Goal: Ask a question

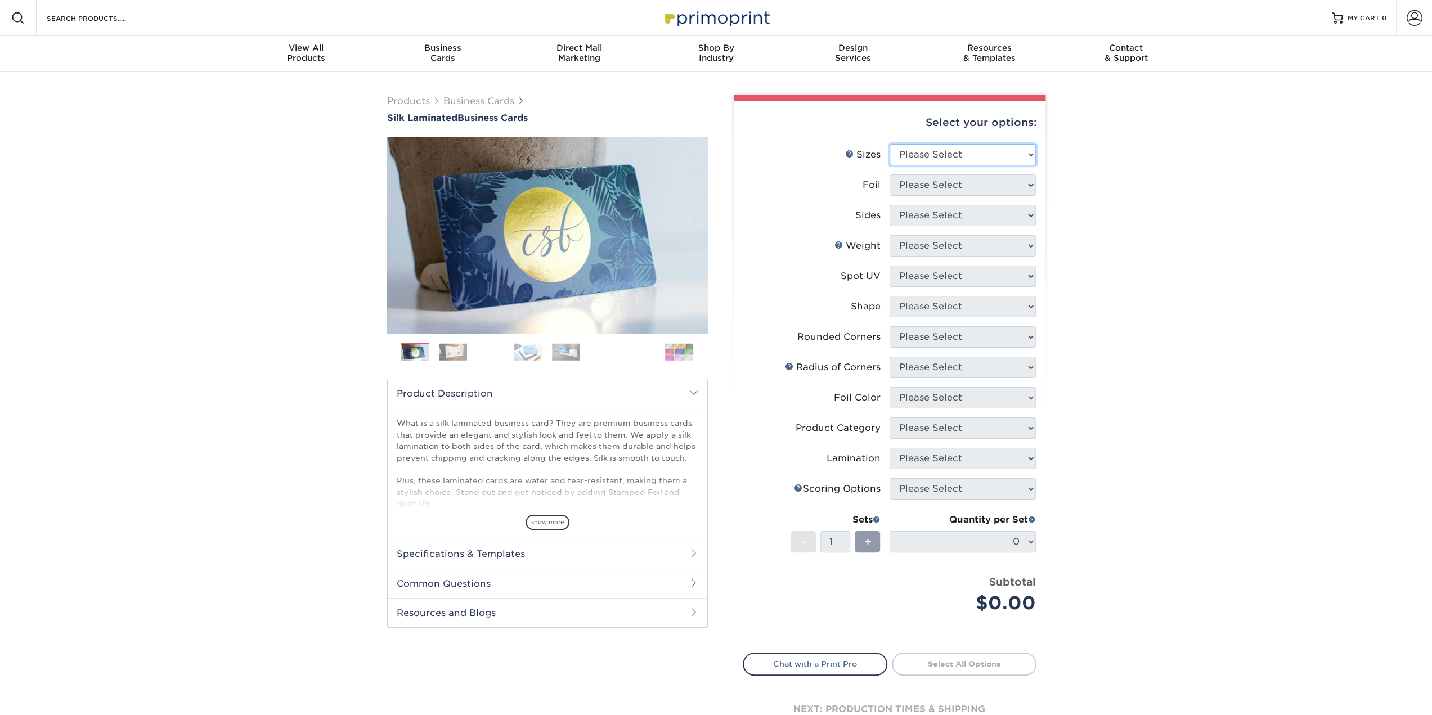
click at [942, 149] on select "Please Select 1.5" x 3.5" - Mini 1.75" x 3.5" - Mini 2" x 2" - Square 2" x 3" -…" at bounding box center [963, 154] width 146 height 21
click at [1159, 111] on div "Products Business Cards Silk Laminated Business Cards Previous Next" at bounding box center [716, 428] width 1432 height 712
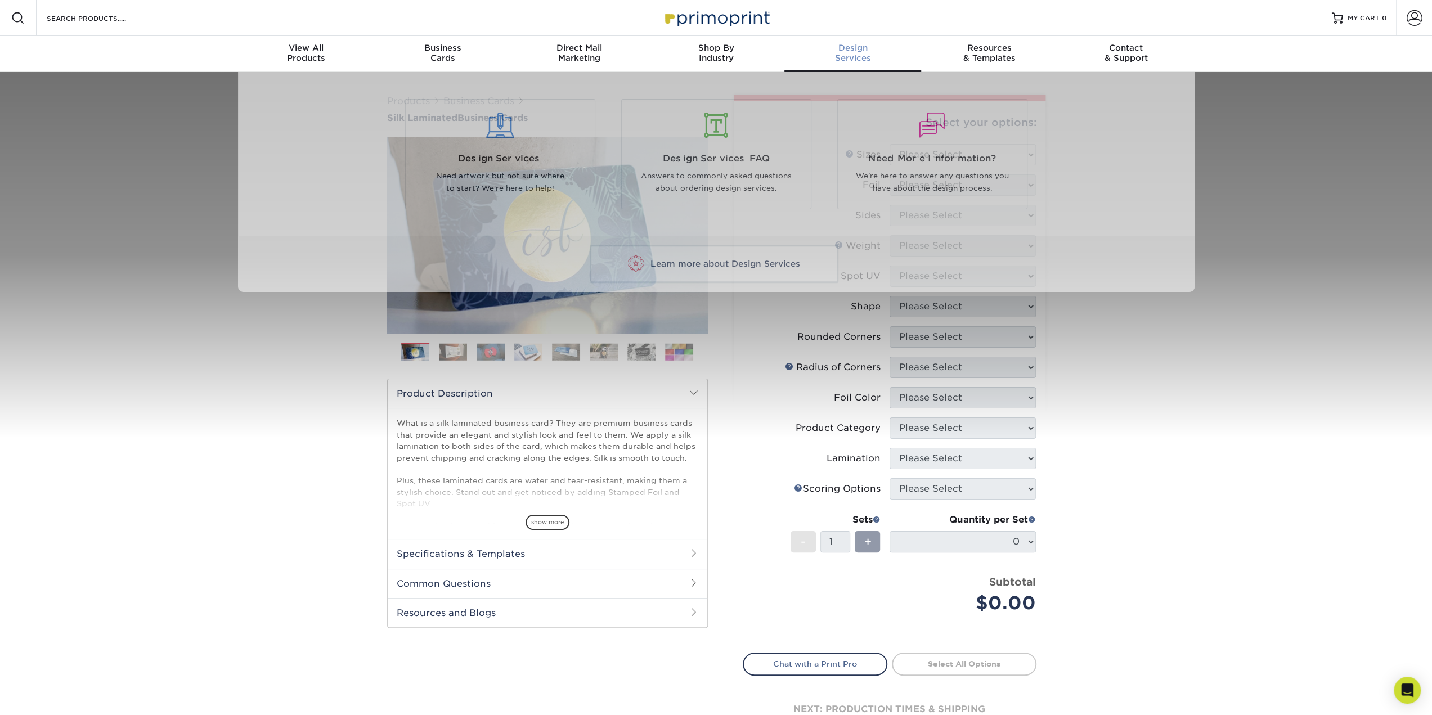
click at [855, 46] on span "Design" at bounding box center [852, 48] width 137 height 10
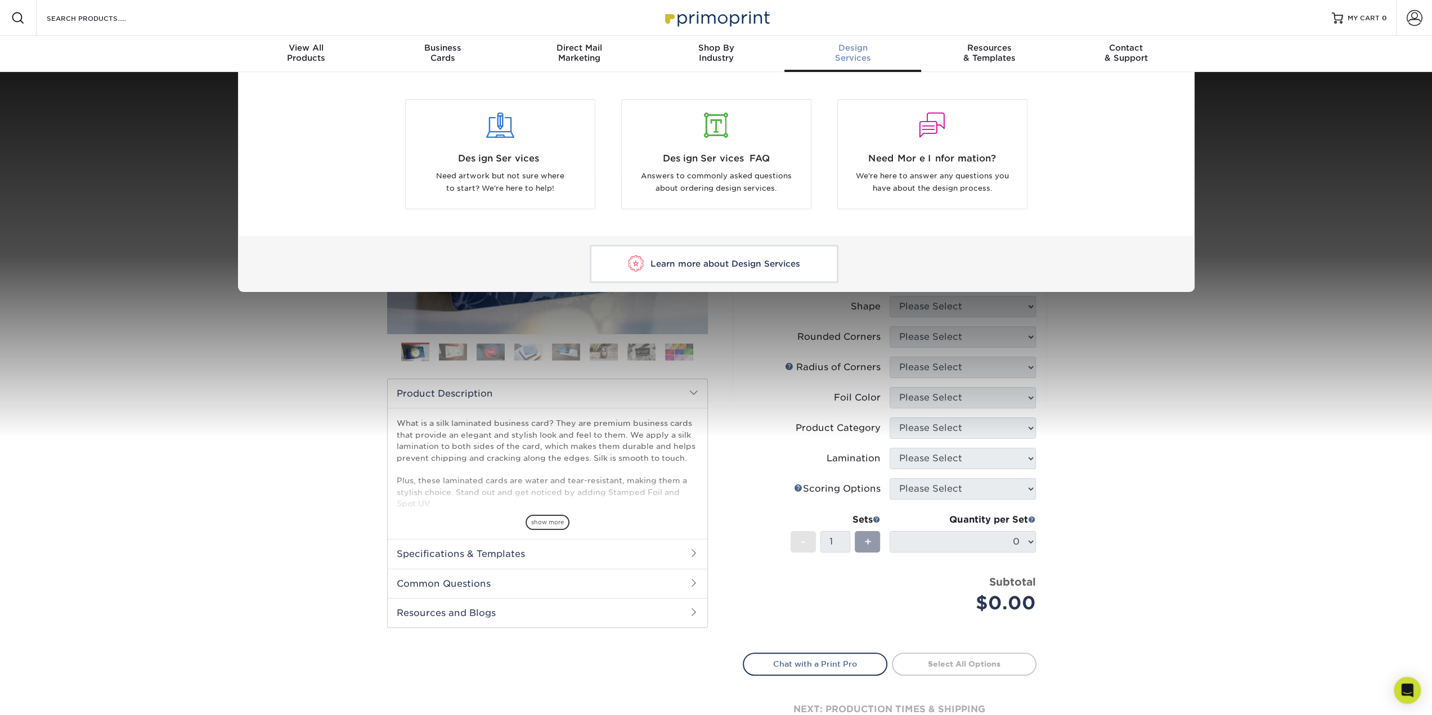
click at [1238, 134] on div "Design Services Need artwork but not sure where to start? We're here to help! D…" at bounding box center [716, 182] width 1432 height 220
click at [1201, 279] on div "Design Services Need artwork but not sure where to start? We're here to help! D…" at bounding box center [716, 182] width 1432 height 220
click at [1156, 252] on div "Learn more about Design Services" at bounding box center [716, 264] width 957 height 56
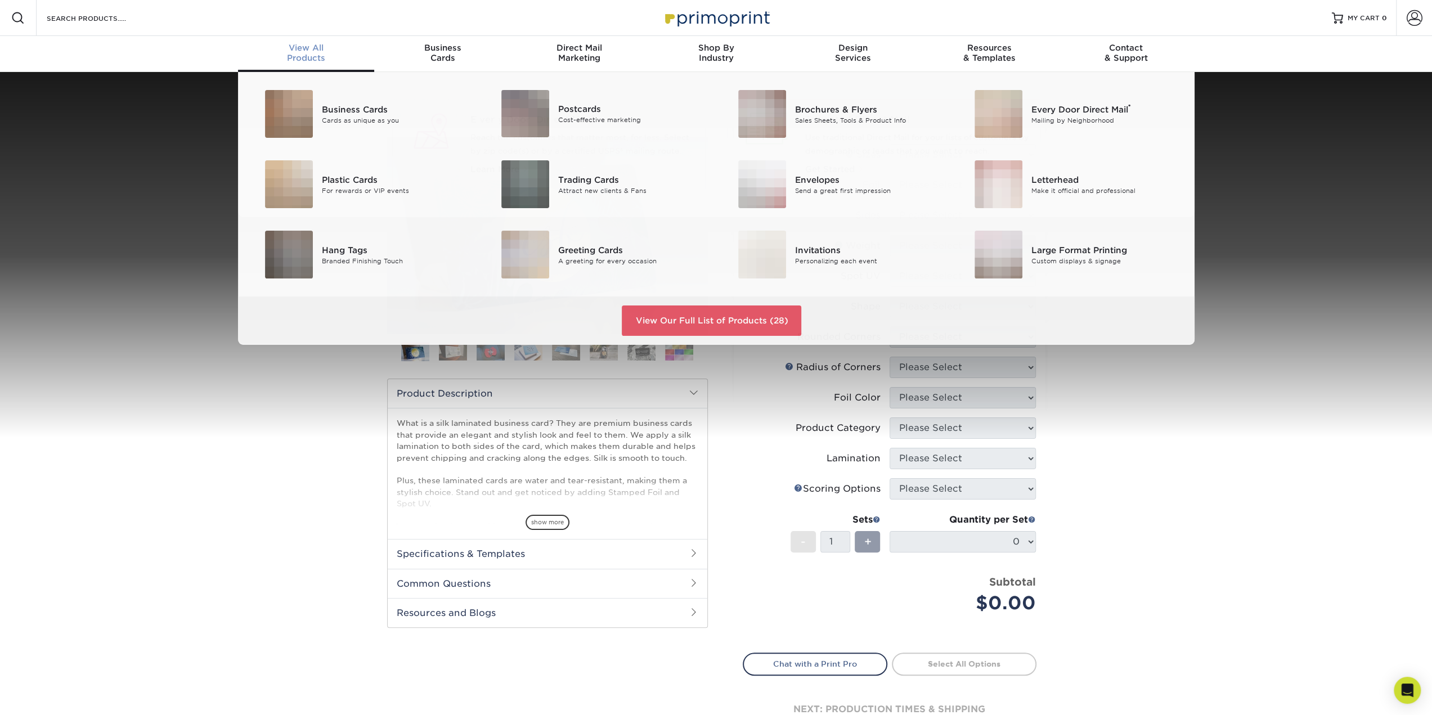
click at [324, 53] on div "View All Products" at bounding box center [306, 53] width 137 height 20
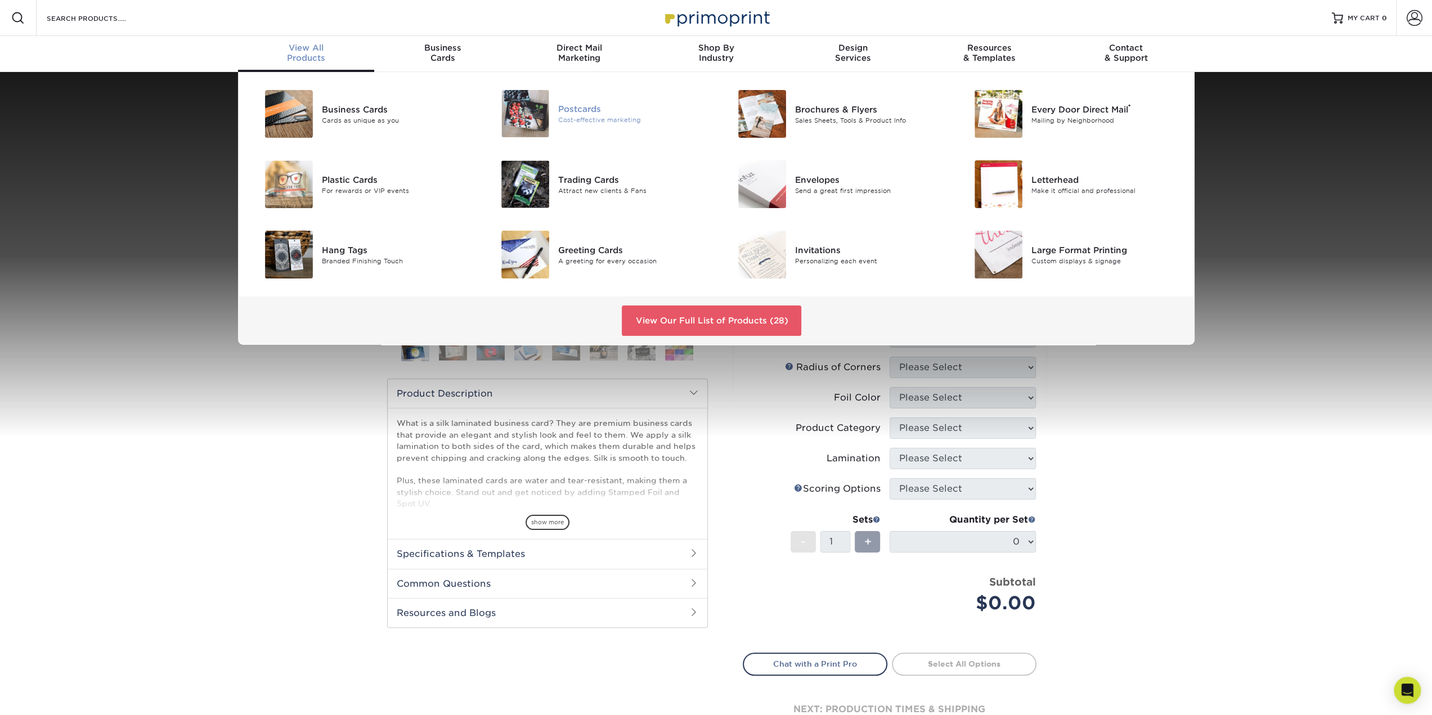
click at [582, 111] on div "Postcards" at bounding box center [632, 109] width 149 height 12
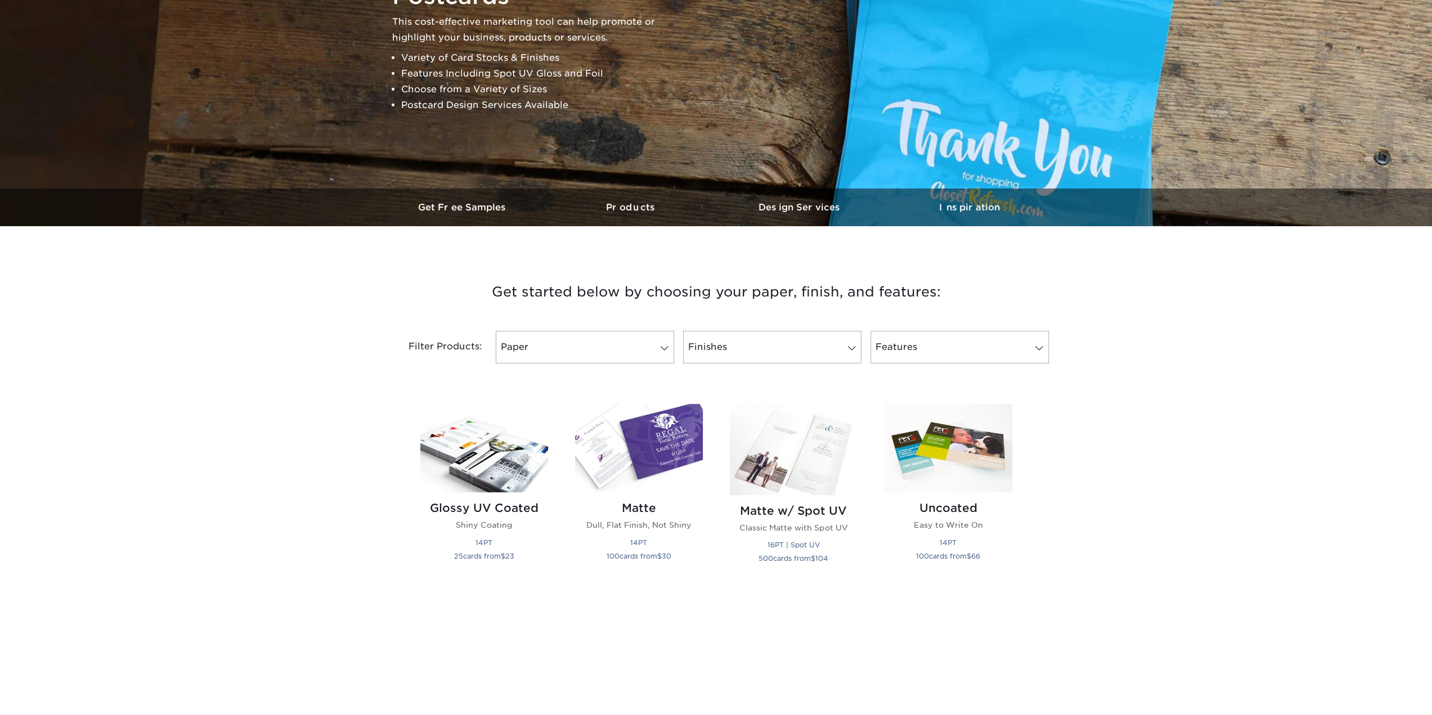
scroll to position [169, 0]
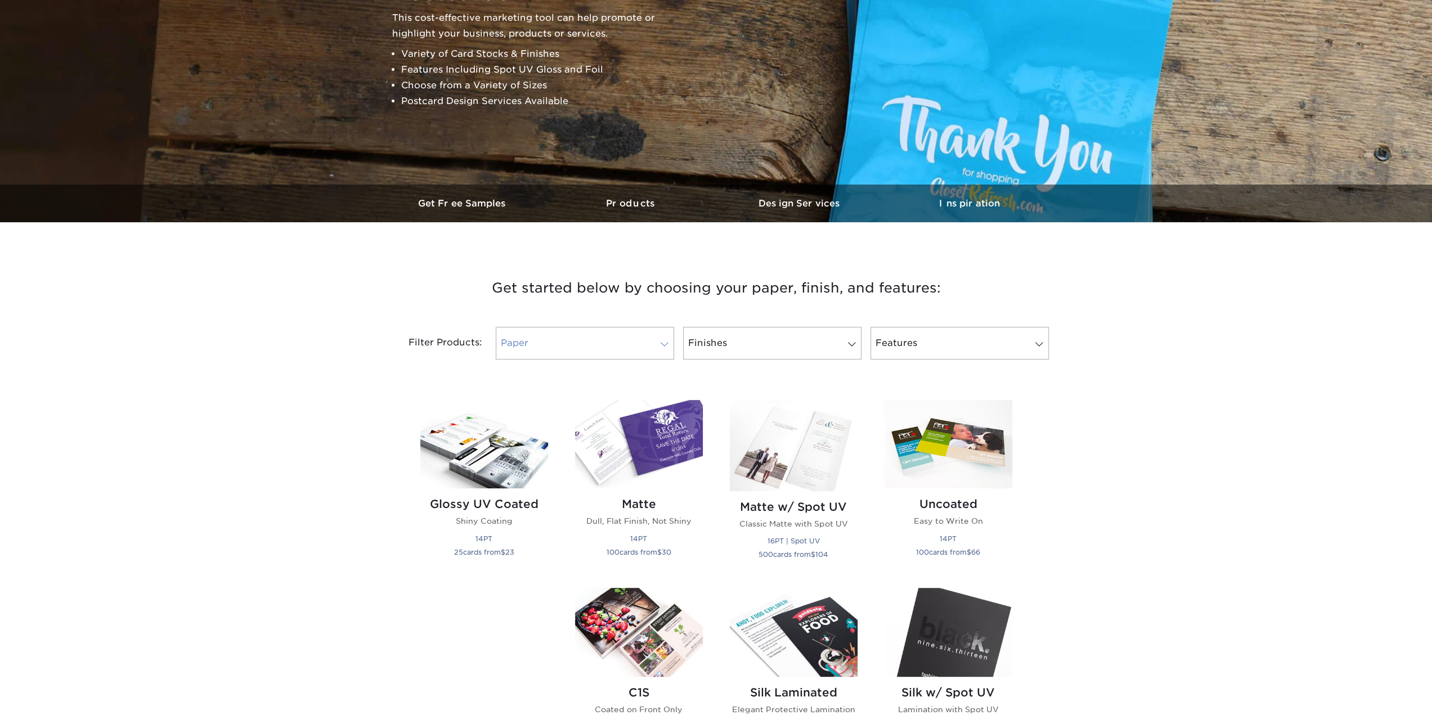
click at [581, 351] on link "Paper" at bounding box center [585, 343] width 178 height 33
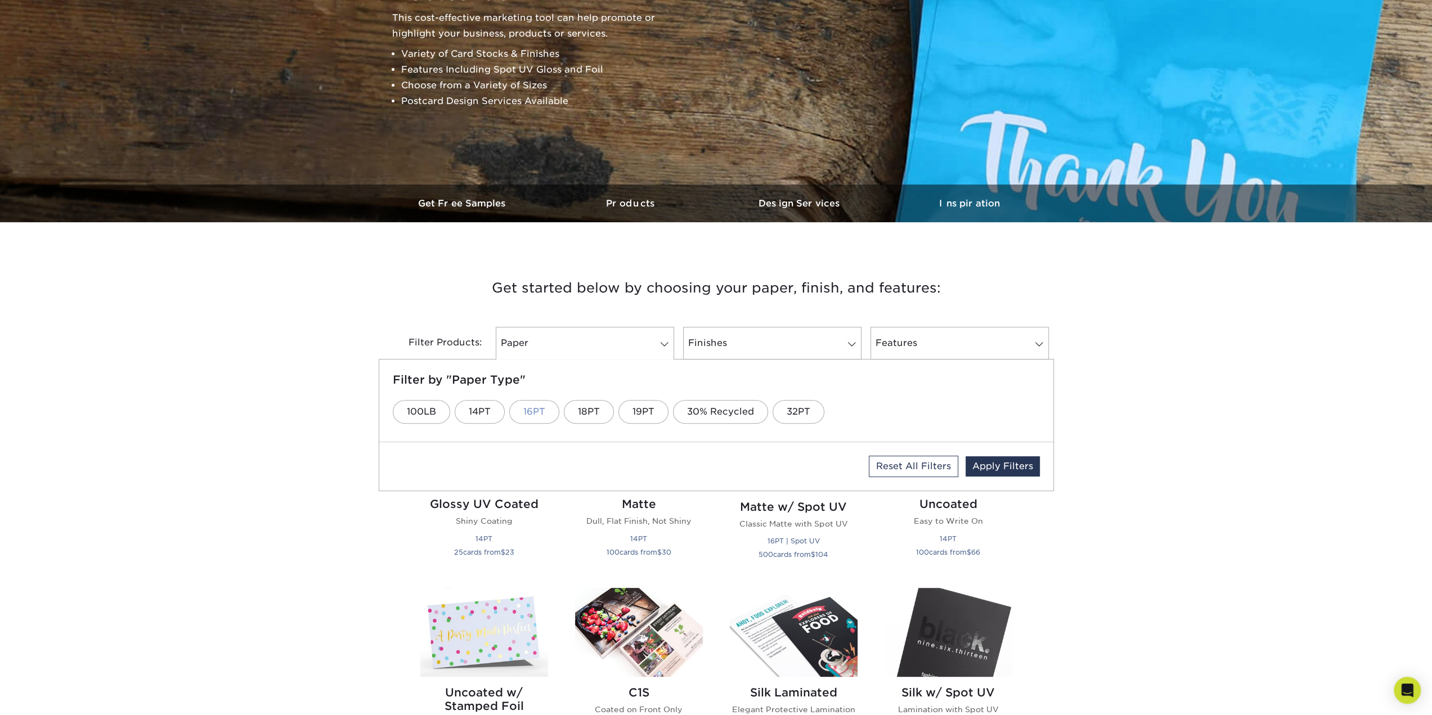
click at [537, 407] on link "16PT" at bounding box center [534, 412] width 50 height 24
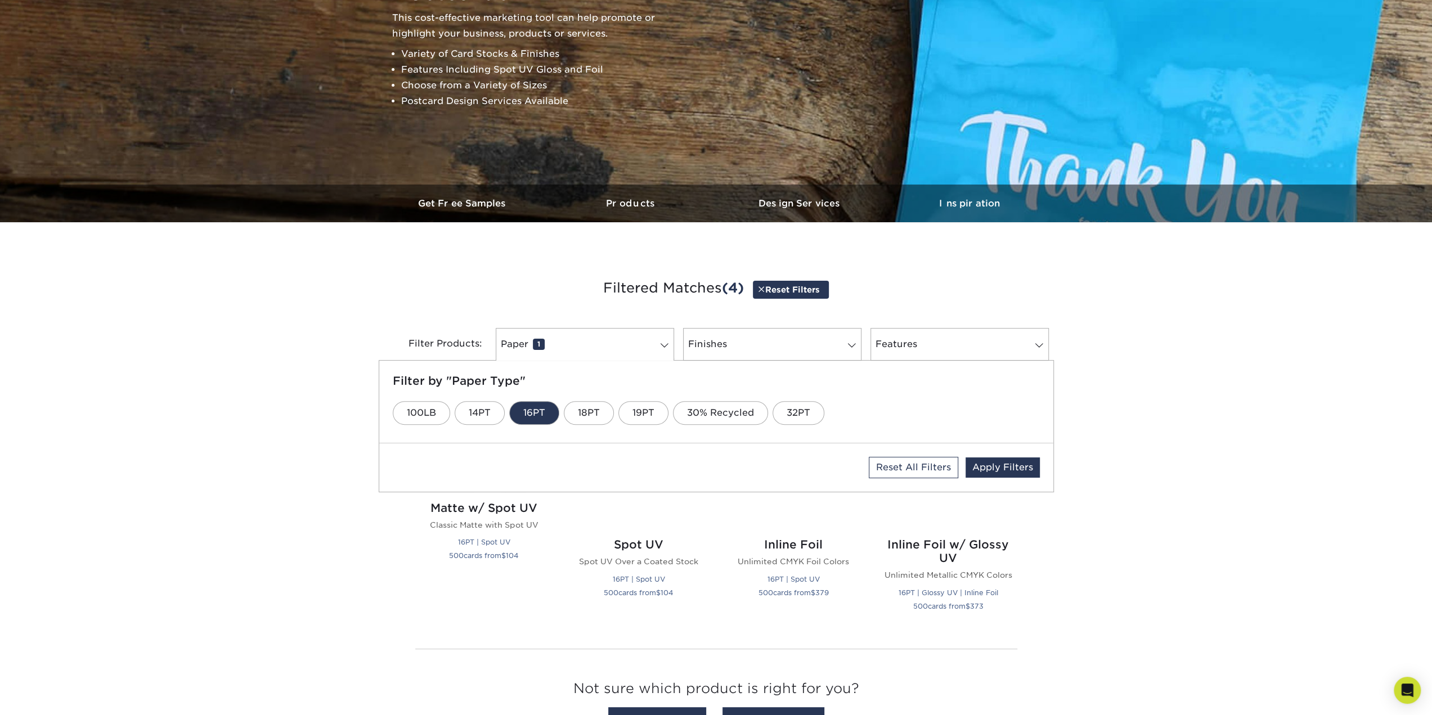
scroll to position [178, 0]
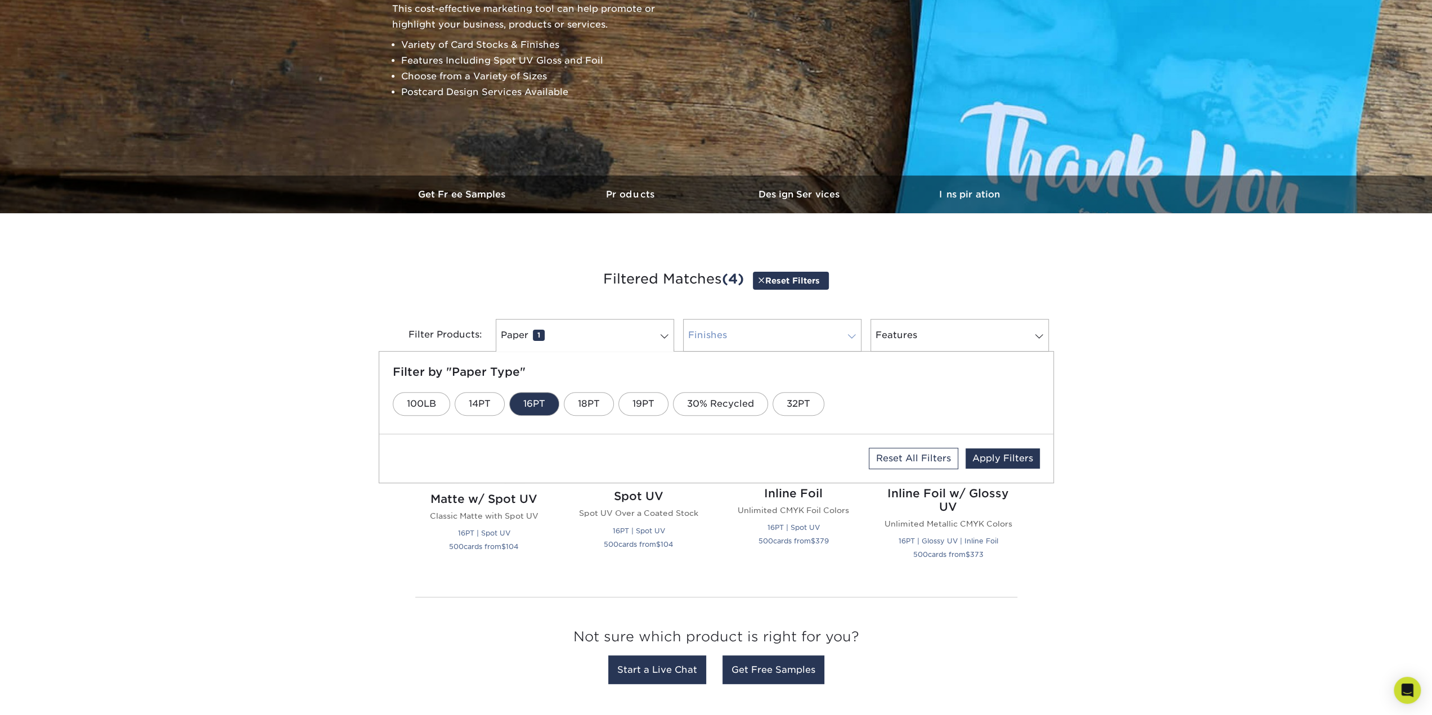
click at [741, 340] on link "Finishes 0" at bounding box center [772, 335] width 178 height 33
click at [825, 405] on link "Silk" at bounding box center [837, 404] width 46 height 24
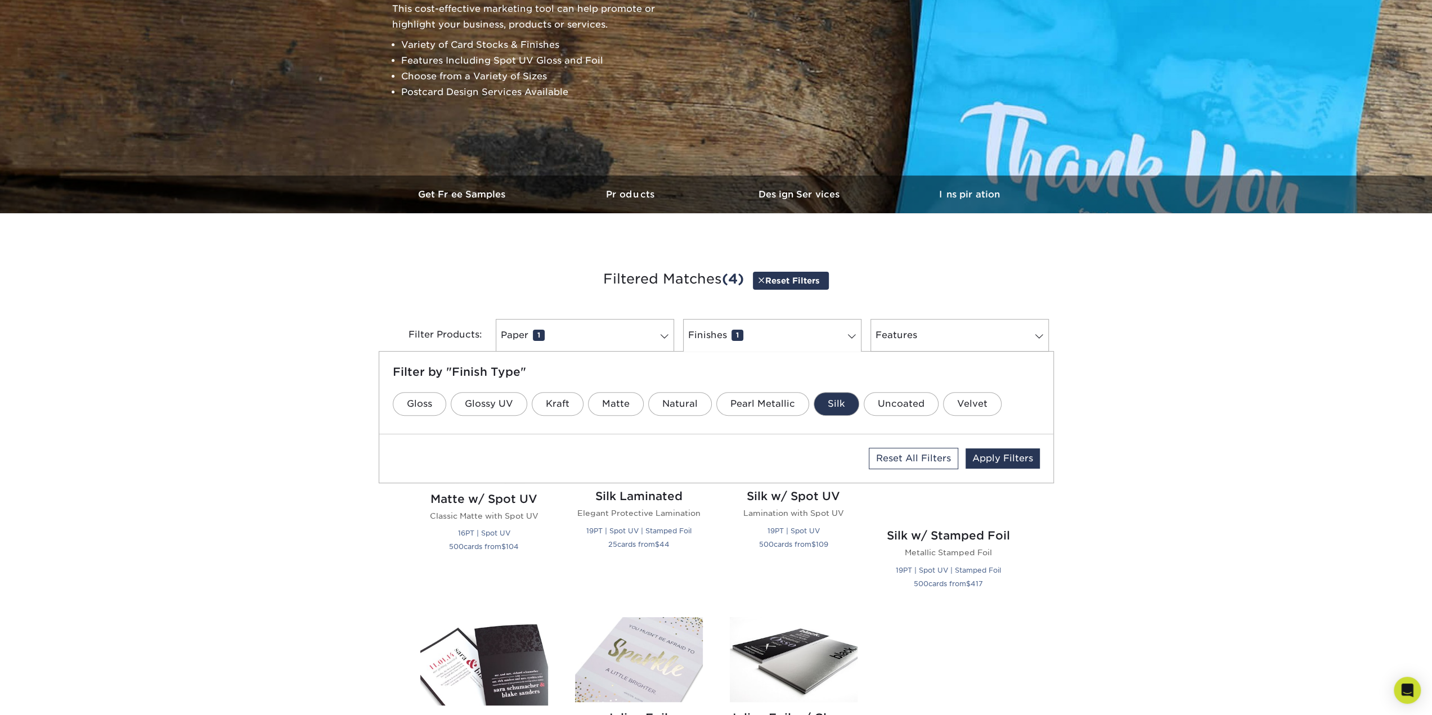
scroll to position [187, 0]
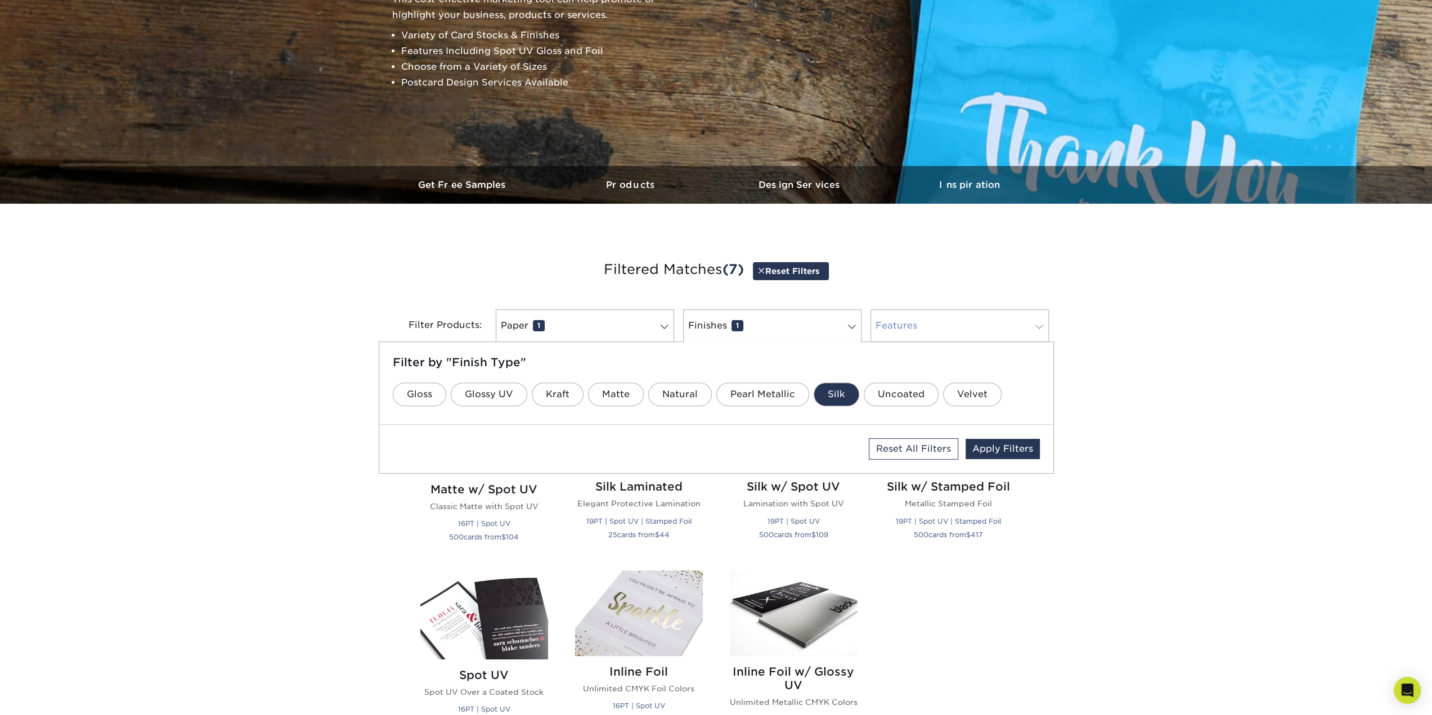
click at [911, 331] on link "Features 0" at bounding box center [959, 325] width 178 height 33
click at [287, 340] on div "Get started below by choosing your paper, finish, and features: Filtered Matche…" at bounding box center [716, 563] width 1432 height 665
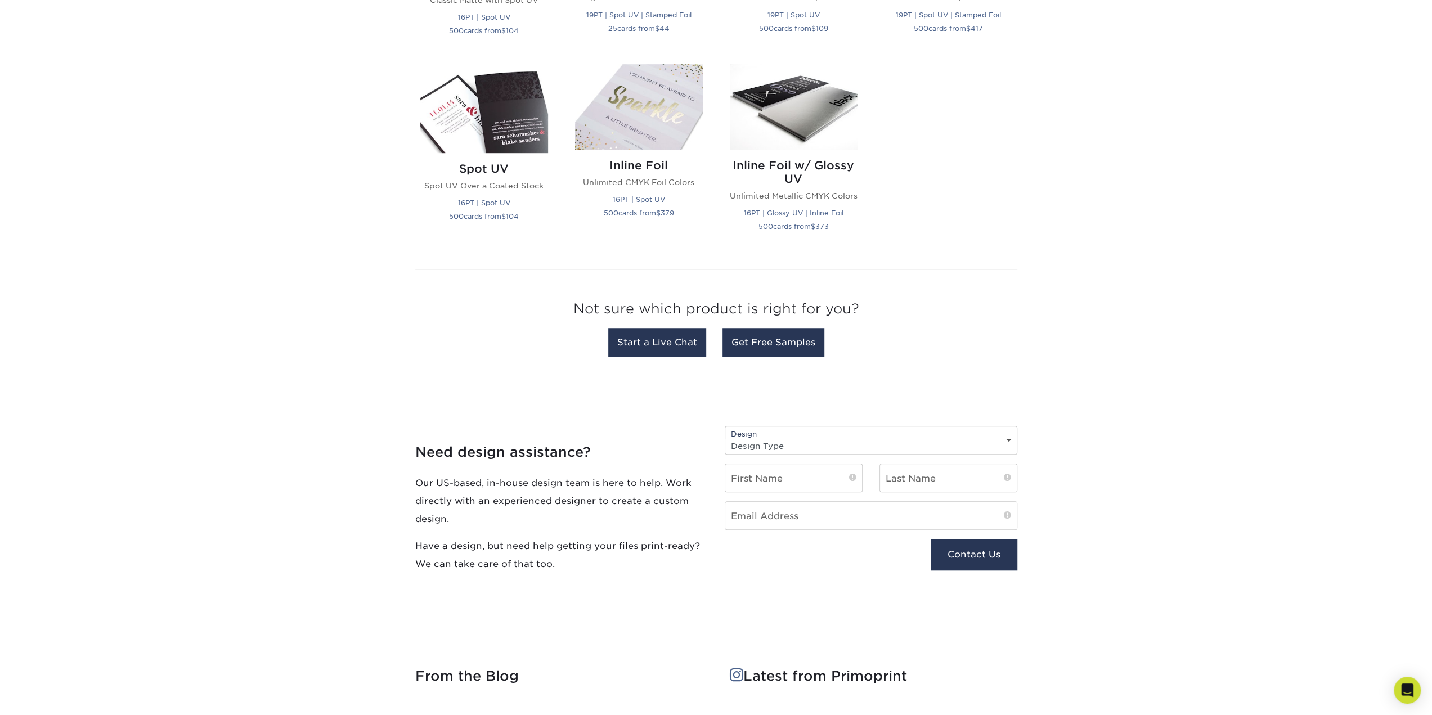
scroll to position [750, 0]
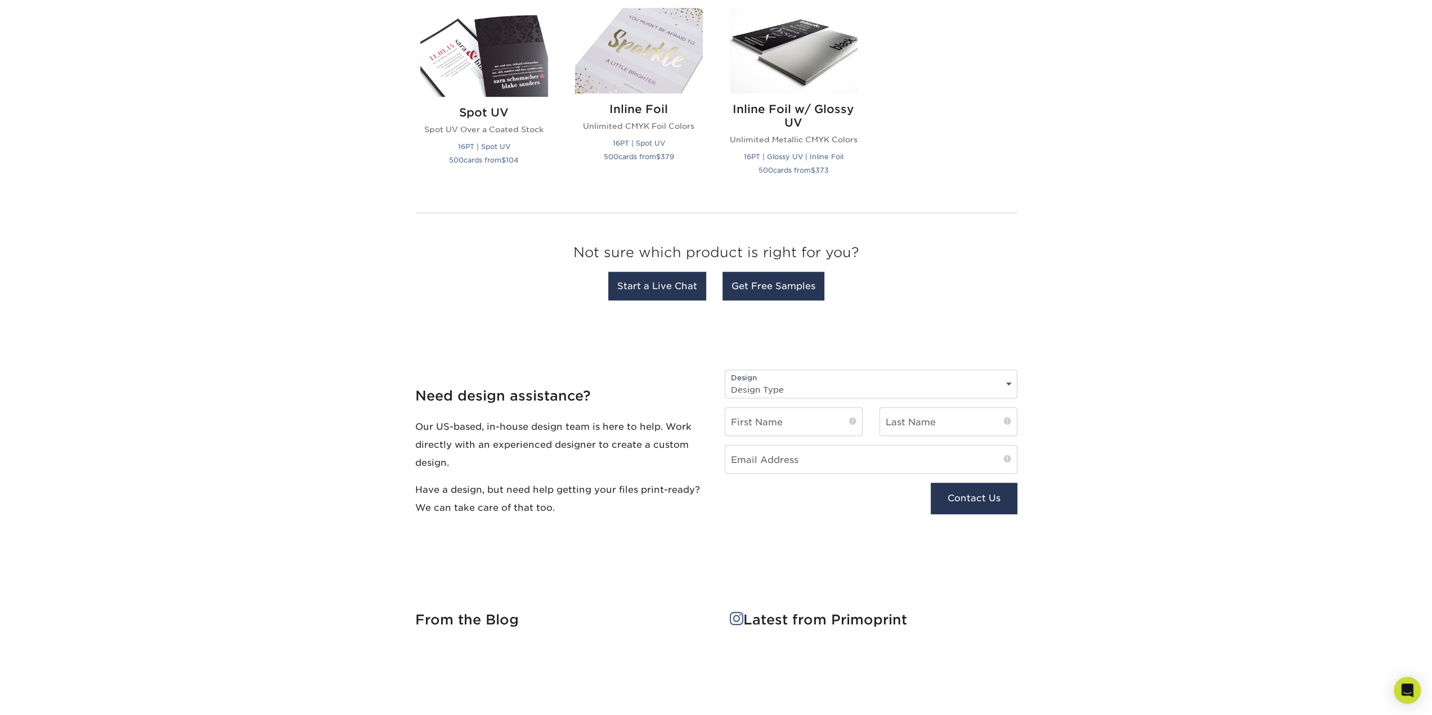
click at [782, 381] on select "Design Type Design Edits New Design" at bounding box center [870, 389] width 291 height 16
select select "Design Edits"
click at [725, 381] on select "Design Type Design Edits New Design" at bounding box center [870, 389] width 291 height 16
click at [816, 424] on input "text" at bounding box center [793, 422] width 137 height 28
type input "[PERSON_NAME]"
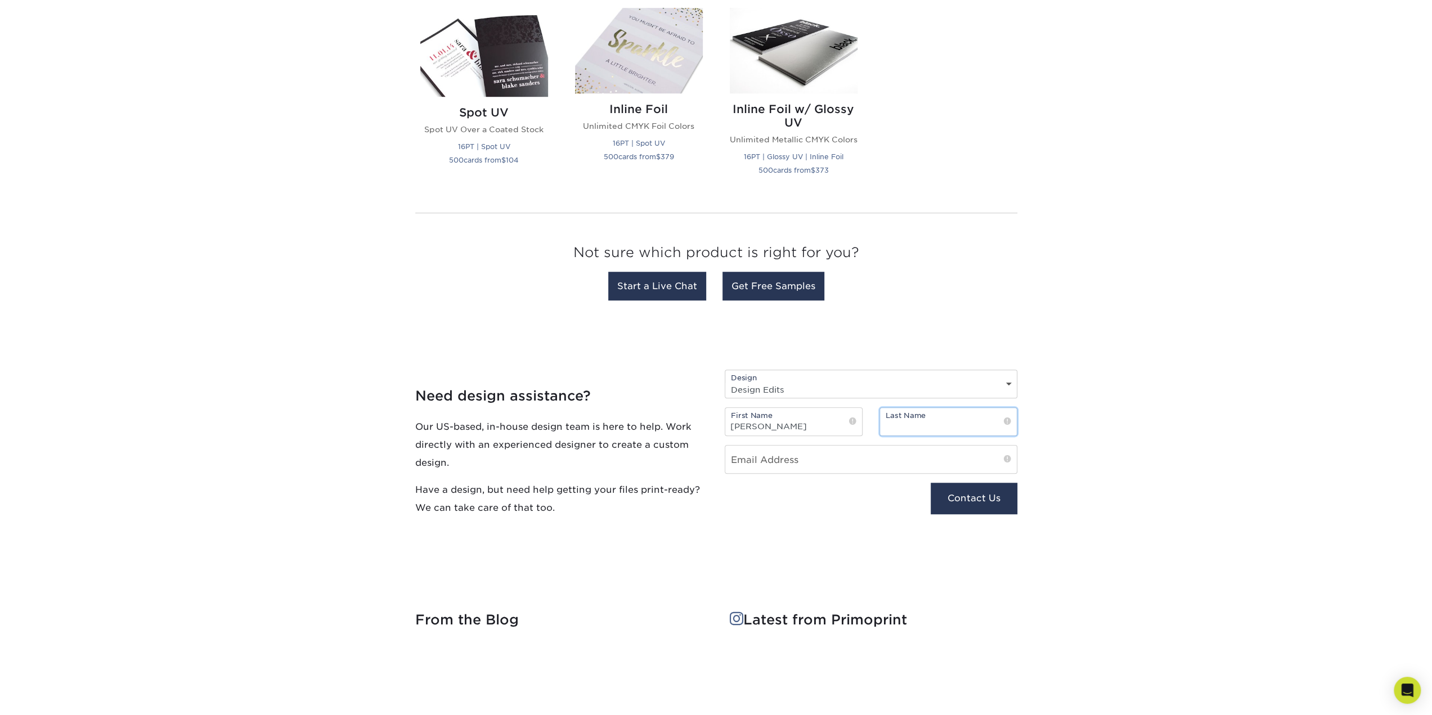
click at [906, 423] on input "text" at bounding box center [948, 422] width 137 height 28
type input "[PERSON_NAME]"
click at [811, 450] on input "email" at bounding box center [870, 460] width 291 height 28
type input "[EMAIL_ADDRESS][DOMAIN_NAME]"
click at [978, 515] on div "Contact Us" at bounding box center [948, 509] width 155 height 53
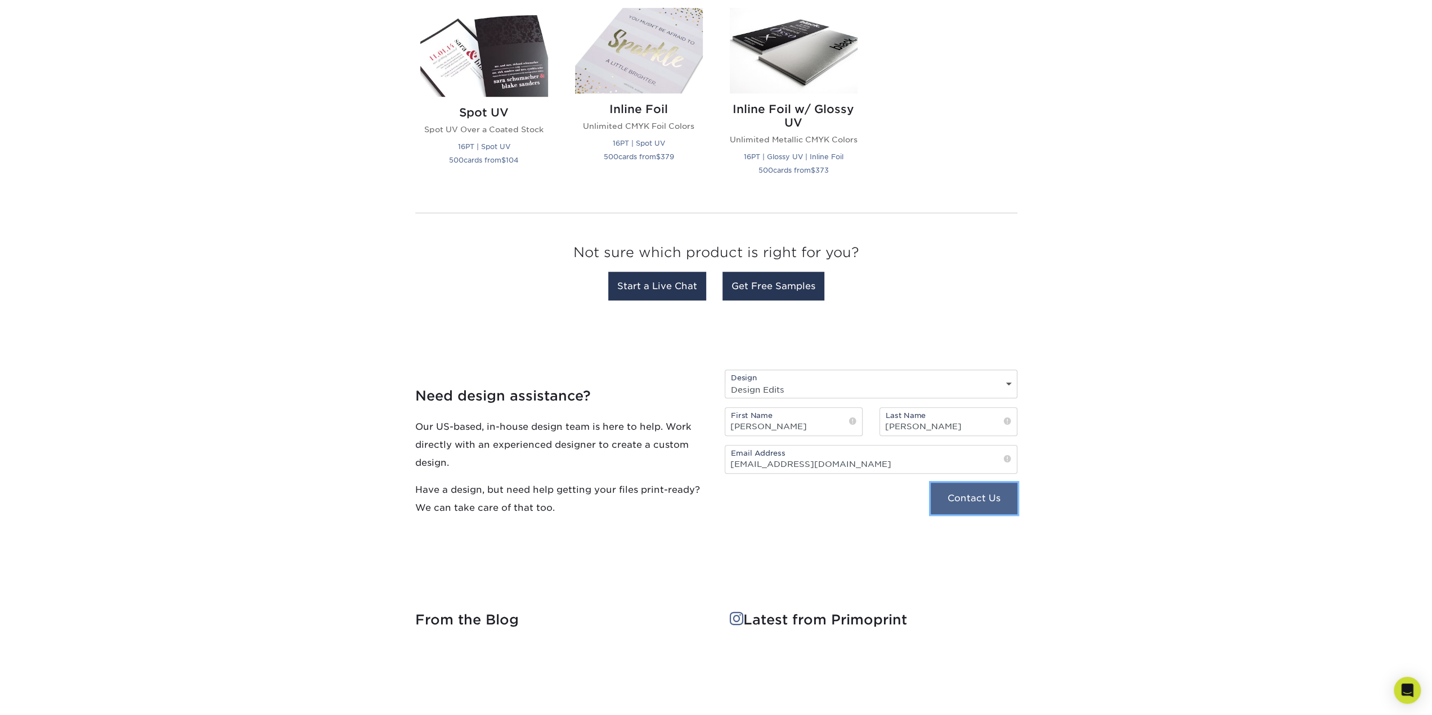
click at [982, 499] on button "Contact Us" at bounding box center [974, 499] width 86 height 32
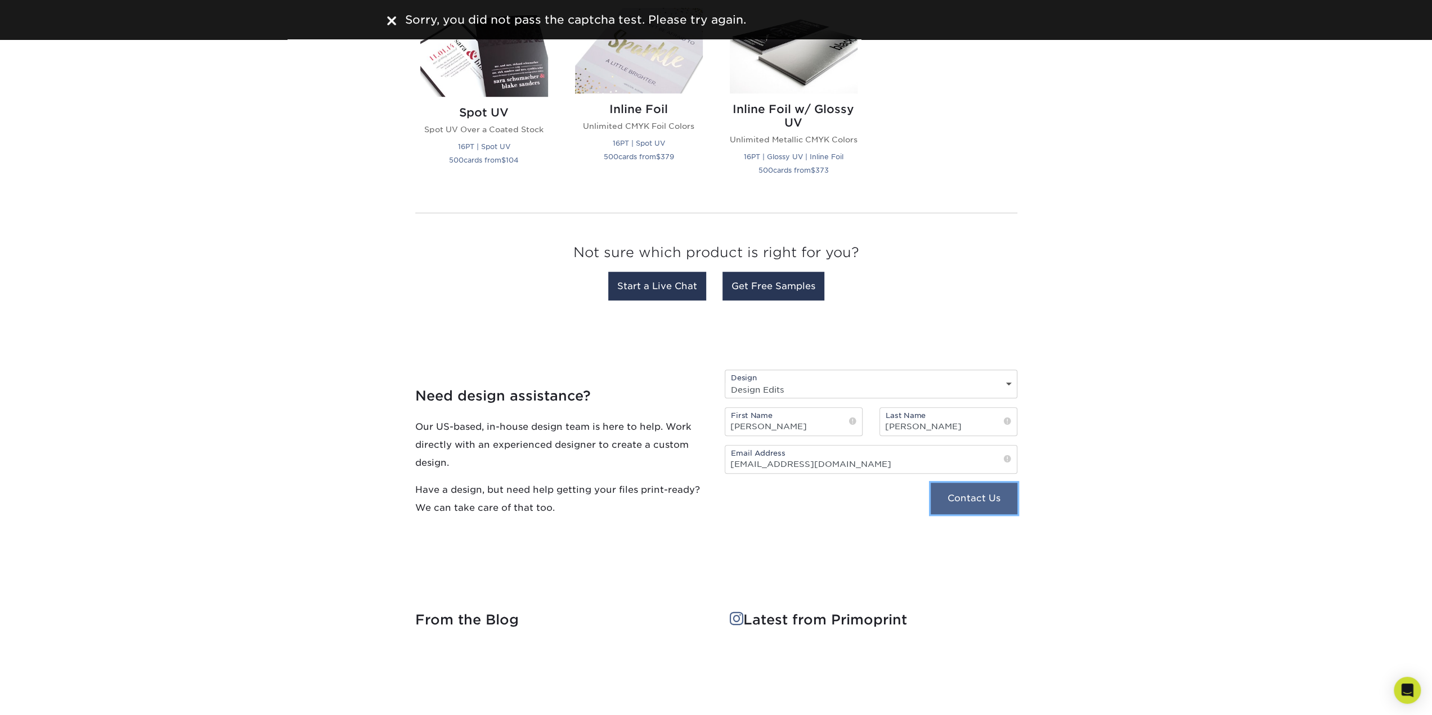
click at [967, 493] on button "Contact Us" at bounding box center [974, 499] width 86 height 32
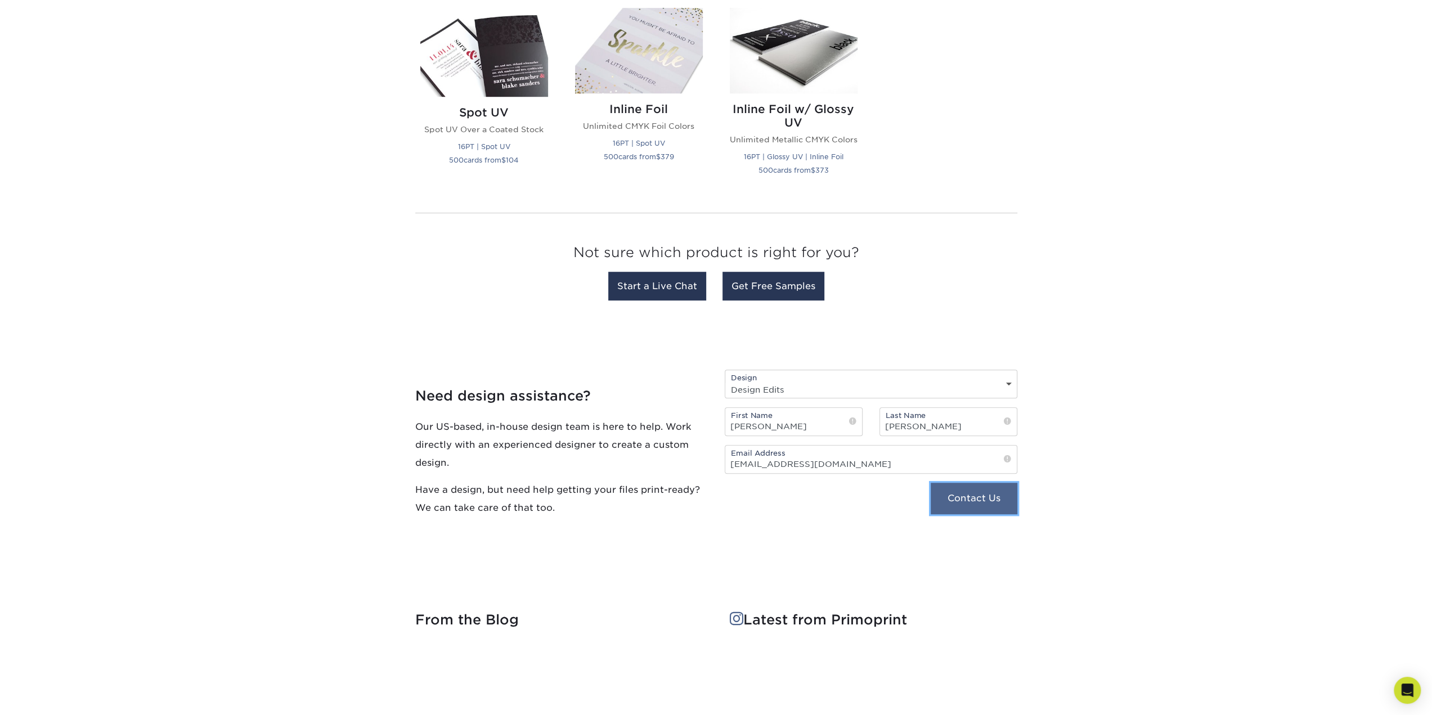
click at [975, 495] on button "Contact Us" at bounding box center [974, 499] width 86 height 32
click at [666, 282] on link "Start a Live Chat" at bounding box center [657, 286] width 98 height 29
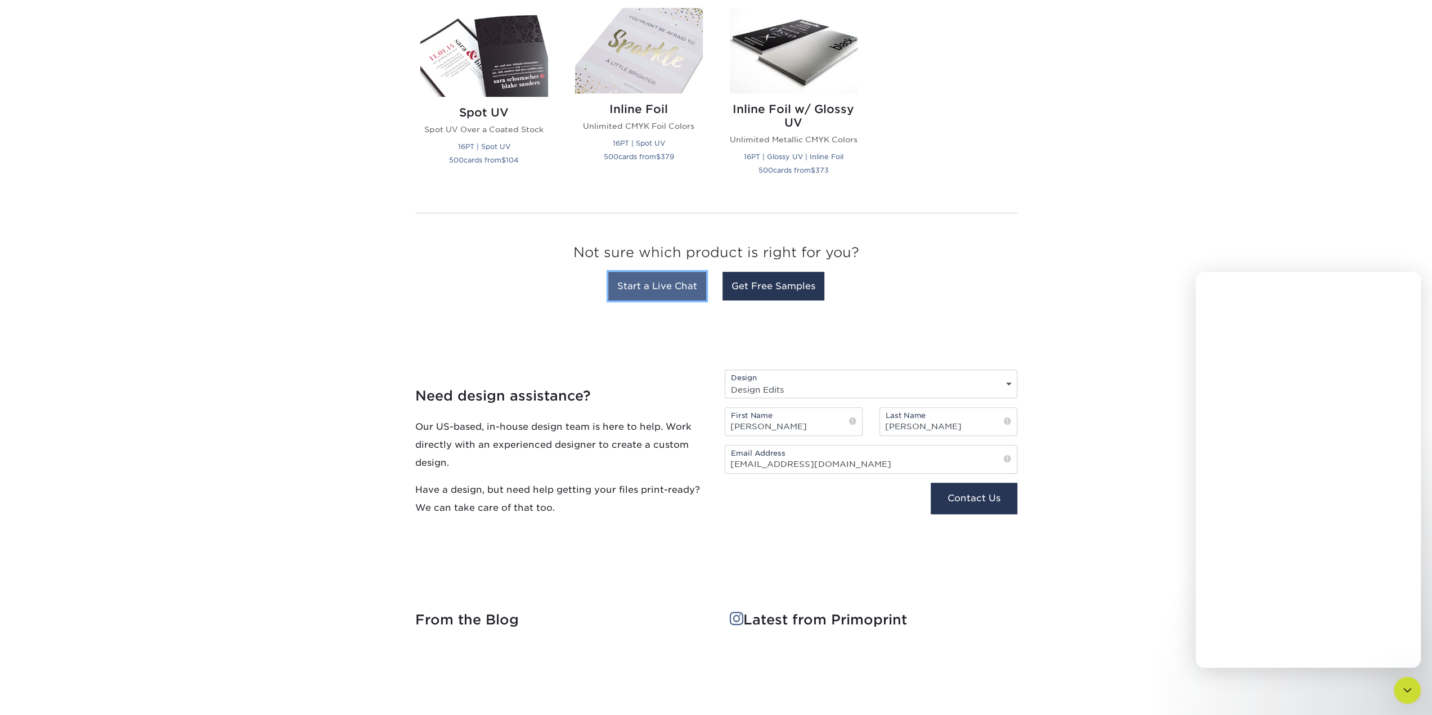
scroll to position [0, 0]
click at [1270, 625] on textarea "Message…" at bounding box center [1308, 626] width 206 height 19
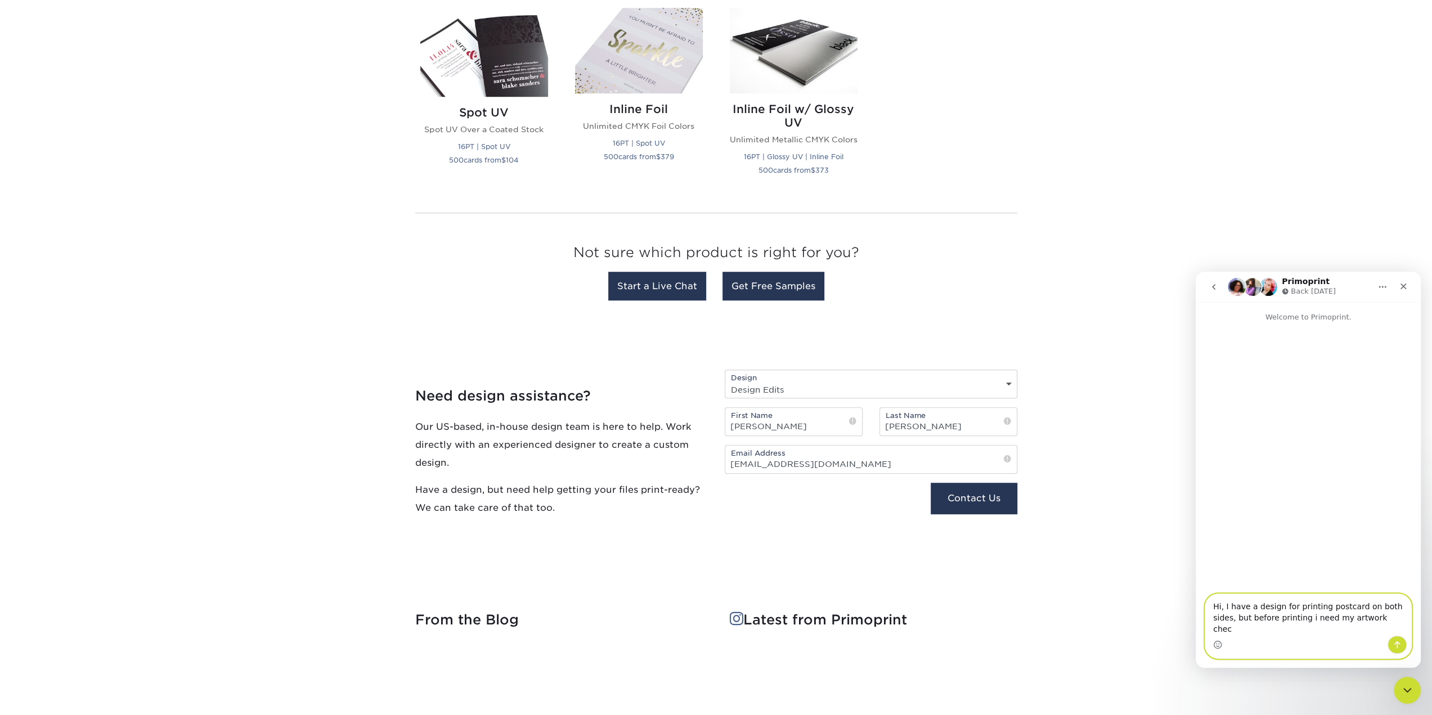
click at [1363, 631] on textarea "Hi, I have a design for printing postcard on both sides, but before printing i …" at bounding box center [1308, 615] width 206 height 42
type textarea "Hi, I have a design for printing postcard on both sides, but before printing i …"
